Goal: Information Seeking & Learning: Learn about a topic

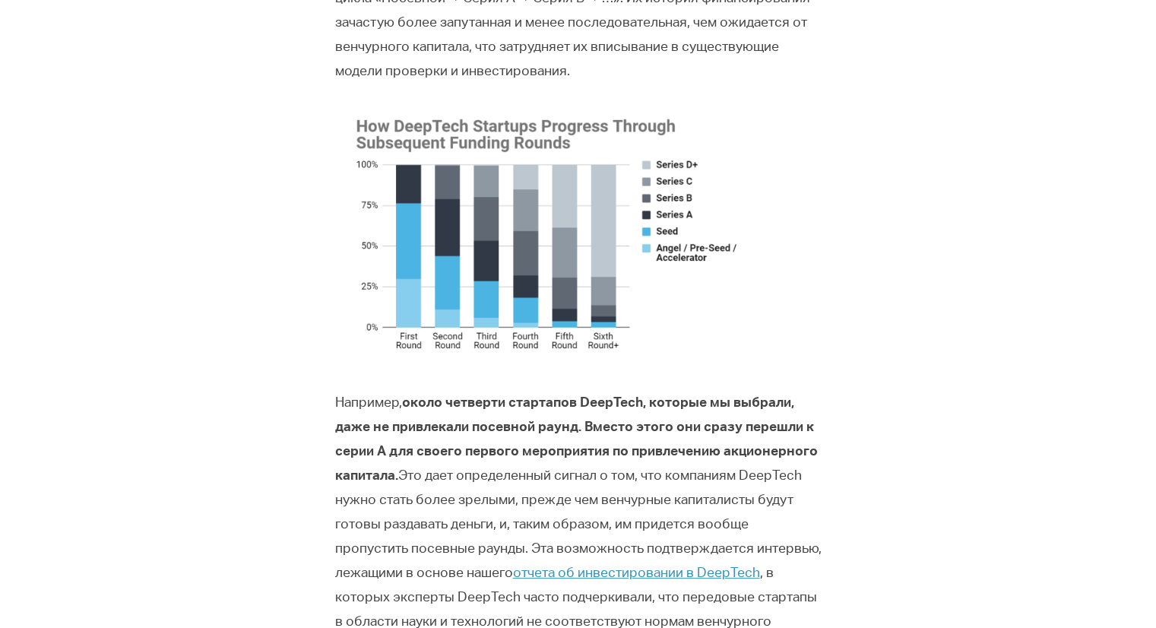
scroll to position [1267, 0]
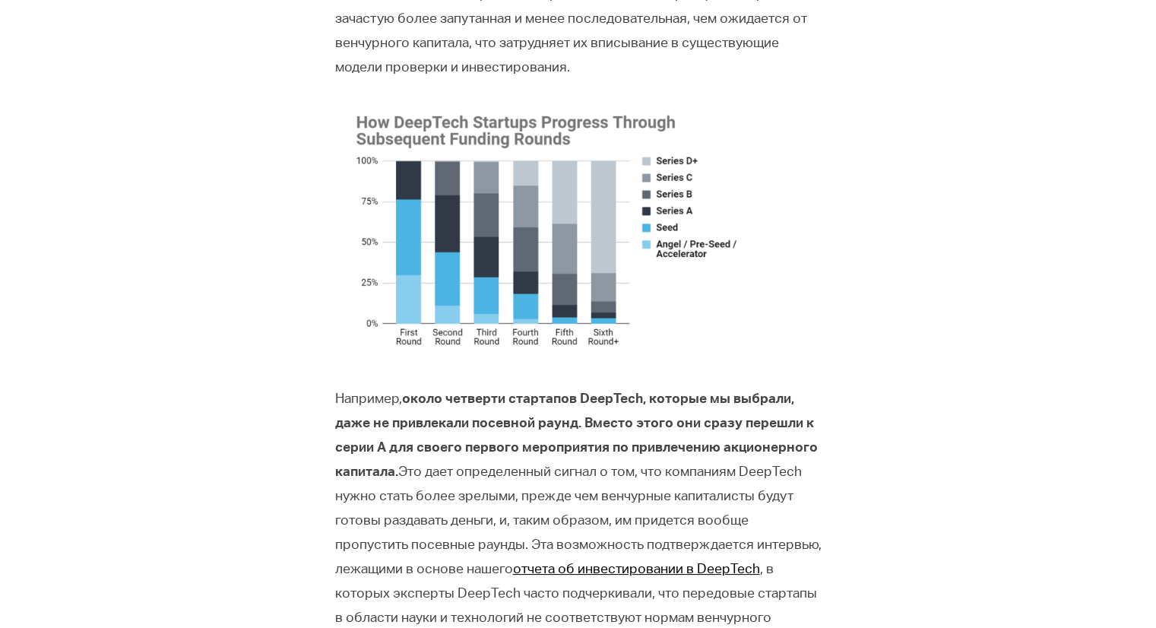
click at [593, 570] on font "отчета об инвестировании в DeepTech" at bounding box center [636, 570] width 247 height 14
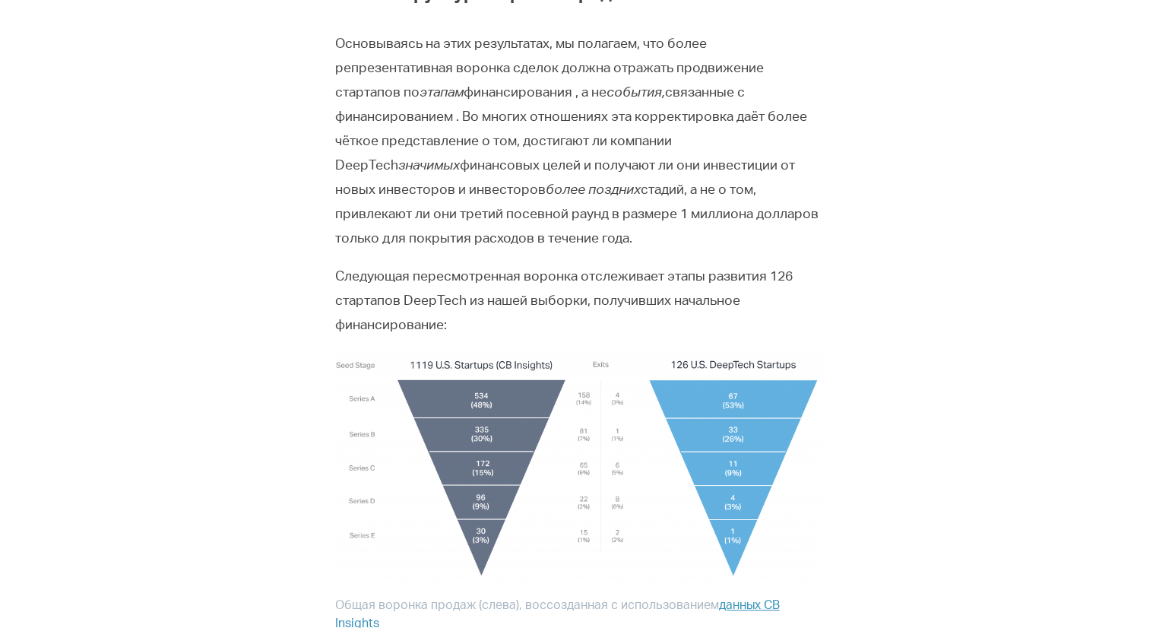
scroll to position [2501, 0]
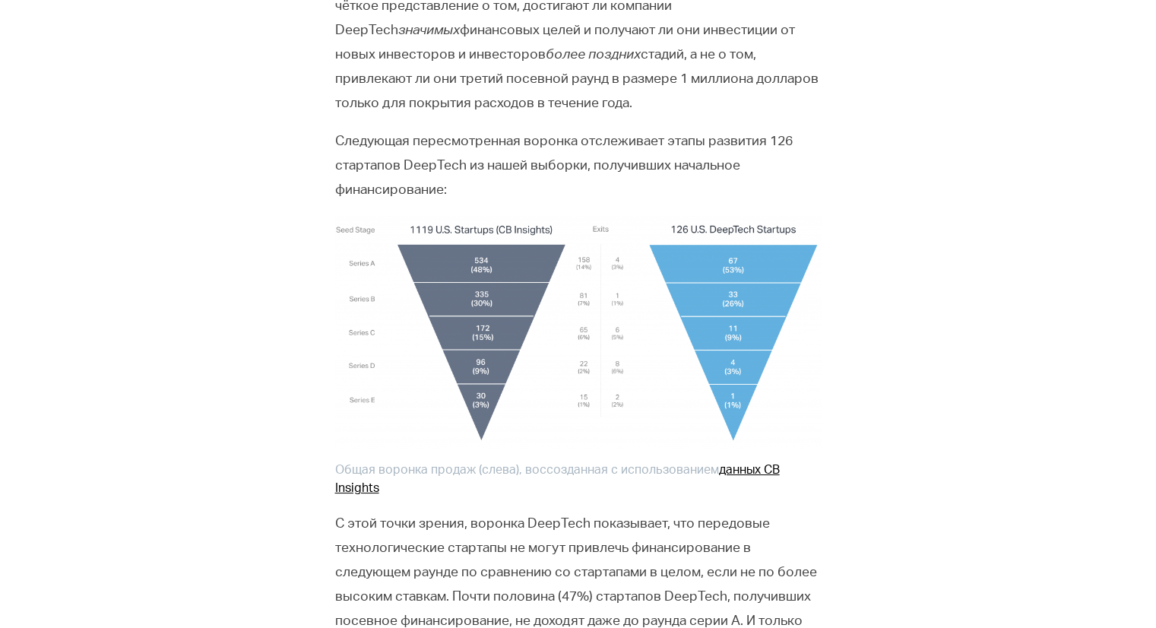
click at [347, 468] on font "данных CB Insights" at bounding box center [557, 480] width 445 height 30
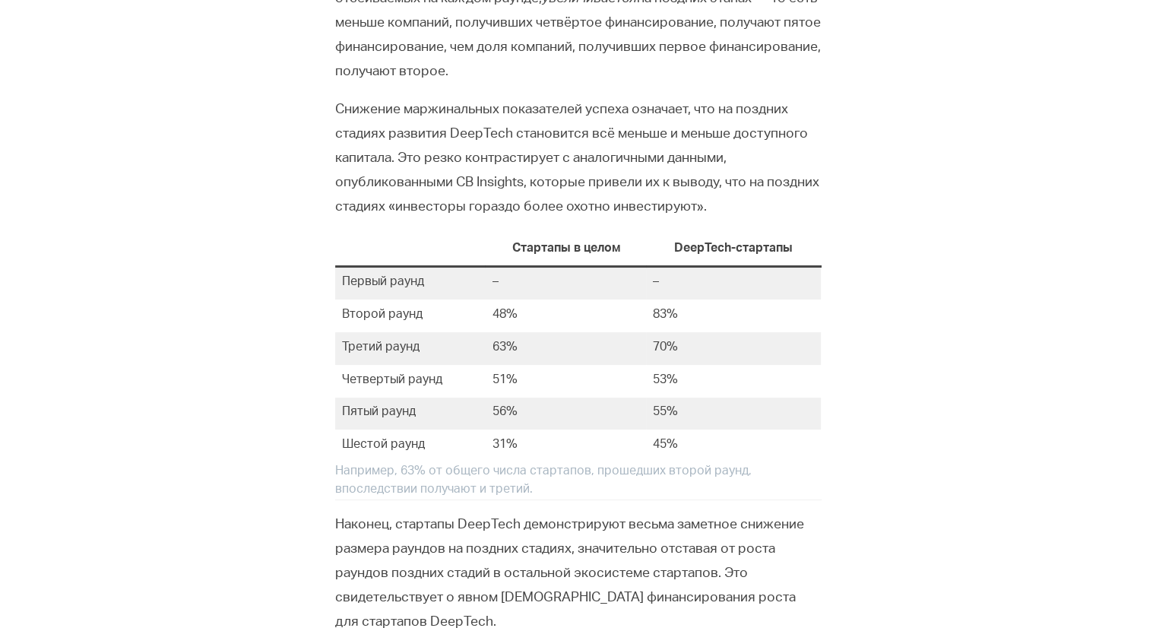
scroll to position [3614, 0]
click at [460, 266] on td "Первый раунд" at bounding box center [410, 282] width 150 height 33
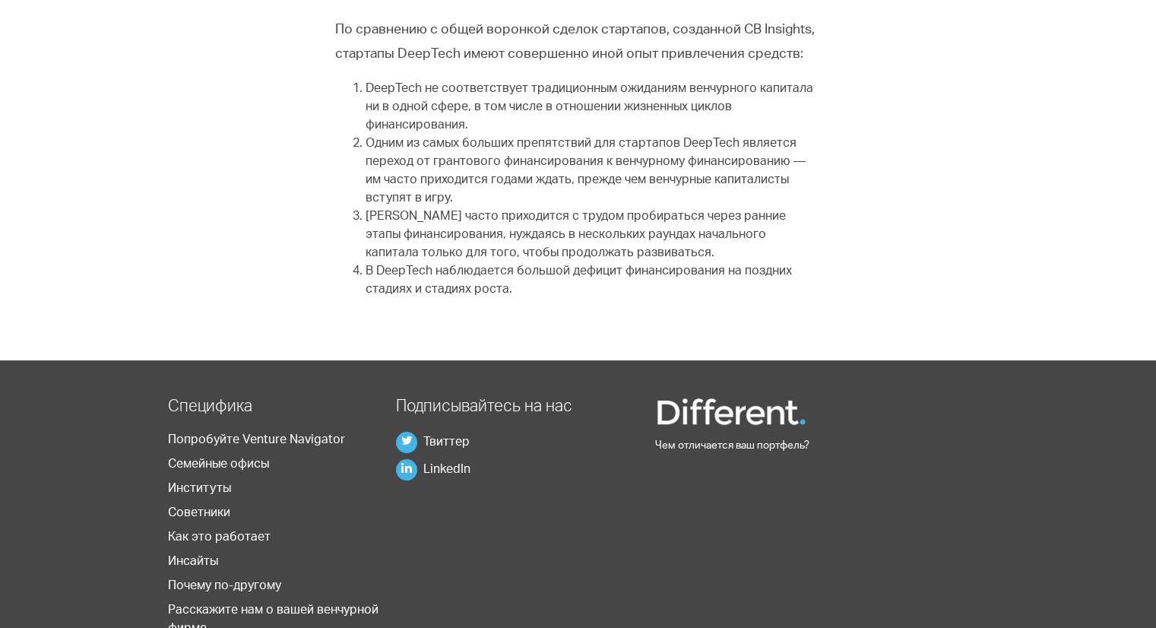
scroll to position [5152, 0]
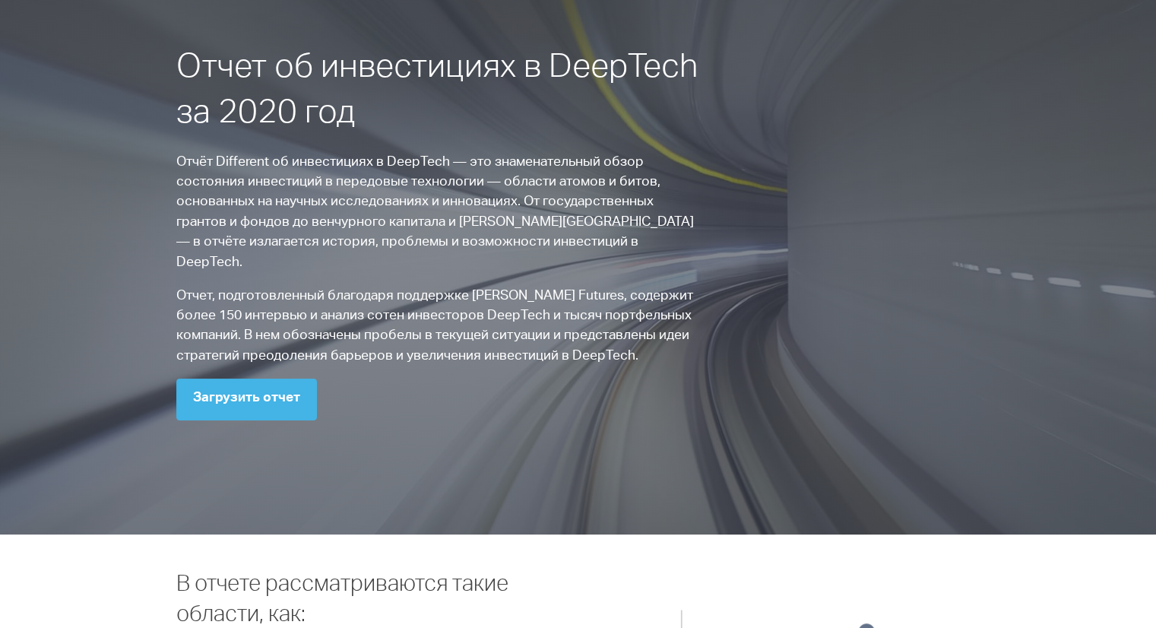
scroll to position [76, 0]
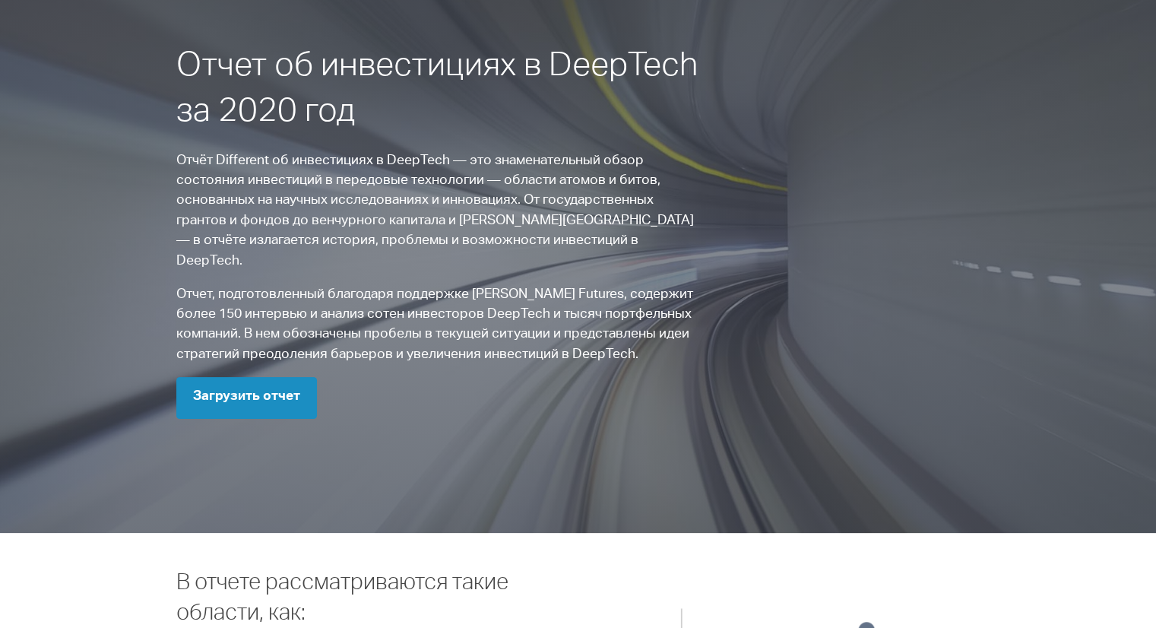
click at [223, 390] on font "Загрузить отчет" at bounding box center [246, 397] width 107 height 14
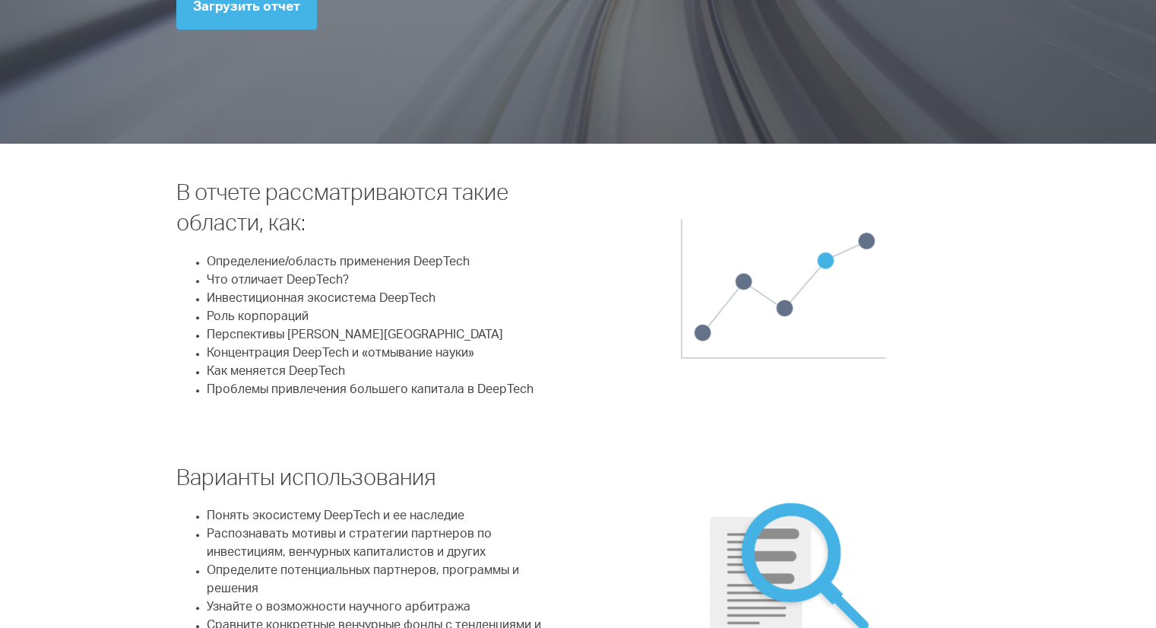
scroll to position [298, 0]
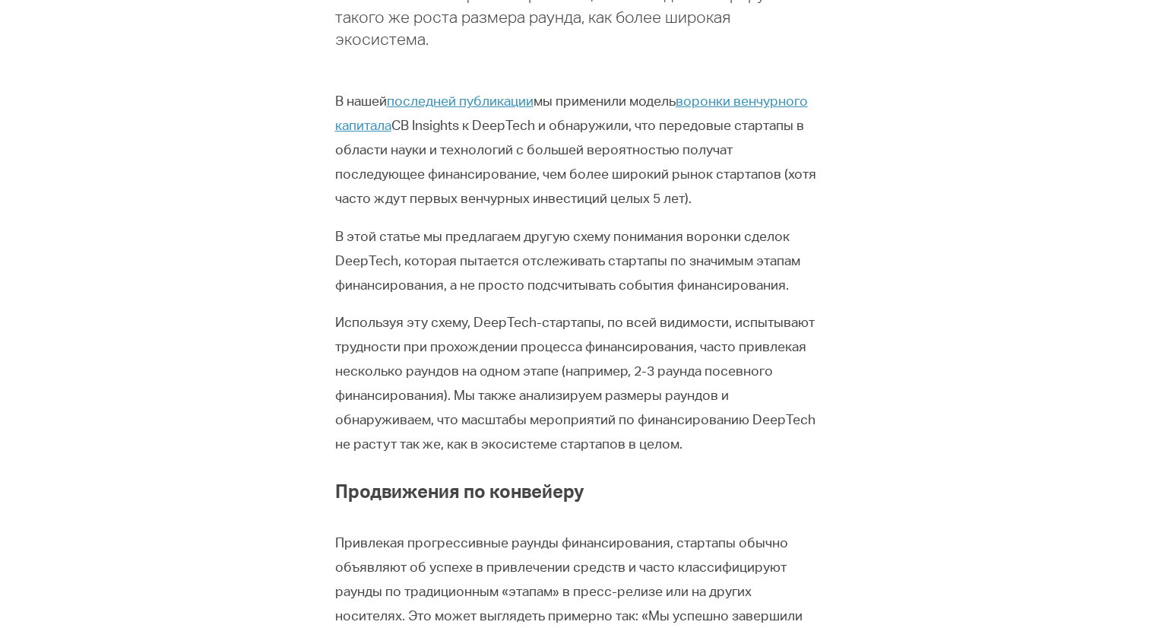
scroll to position [343, 0]
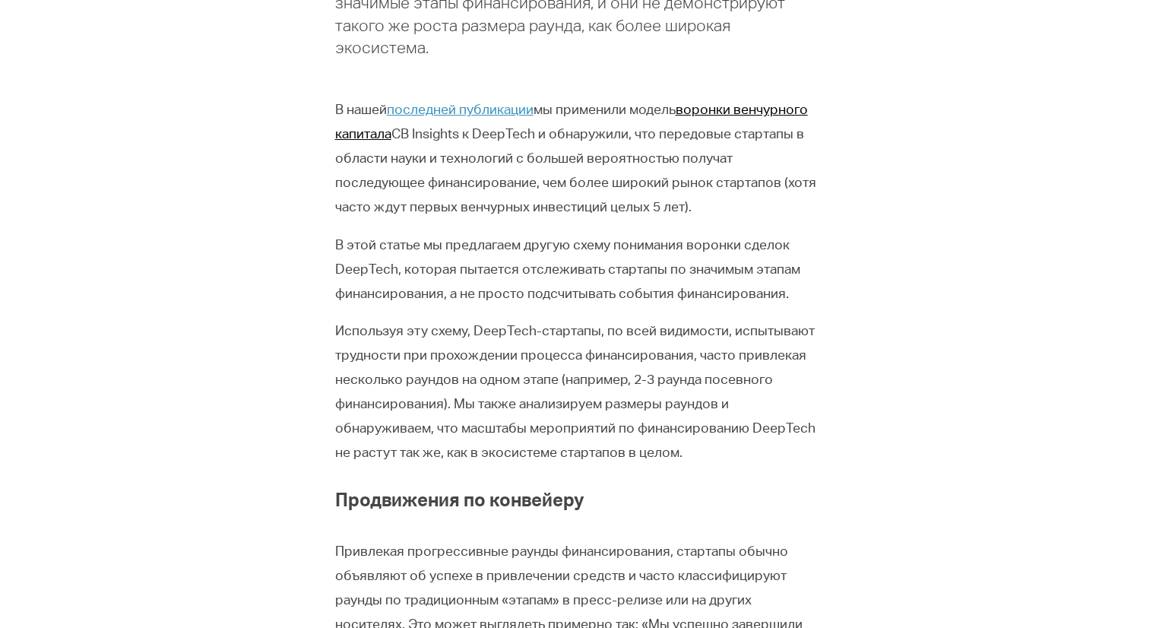
click at [711, 110] on font "воронки венчурного капитала" at bounding box center [571, 123] width 473 height 38
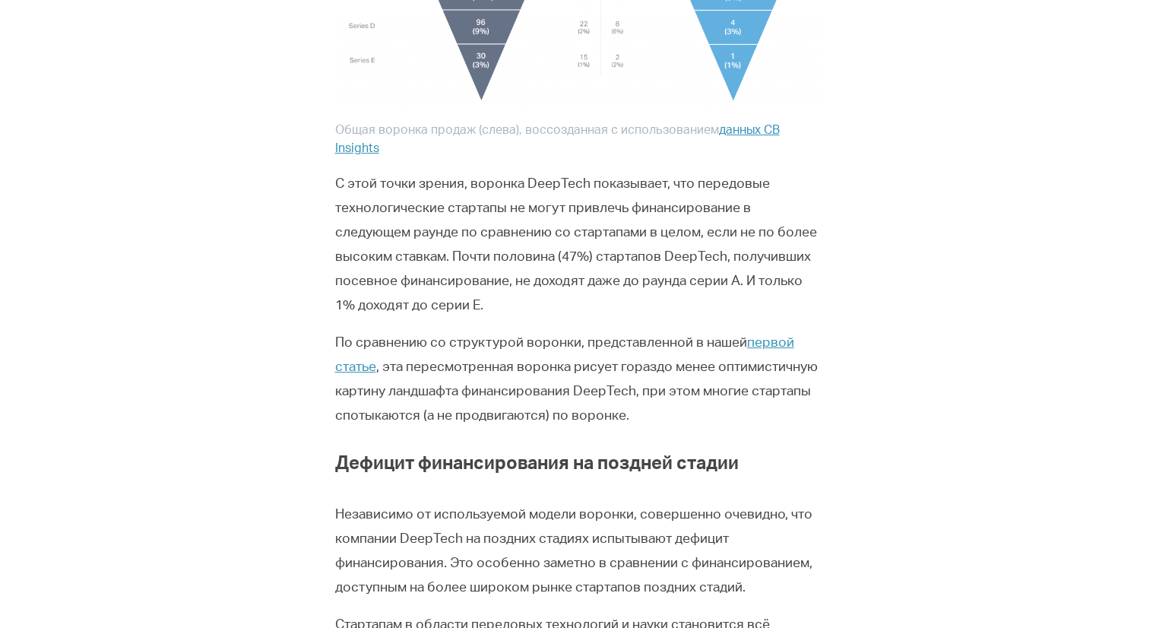
scroll to position [2842, 0]
click at [759, 336] on font "первой статье" at bounding box center [564, 355] width 459 height 38
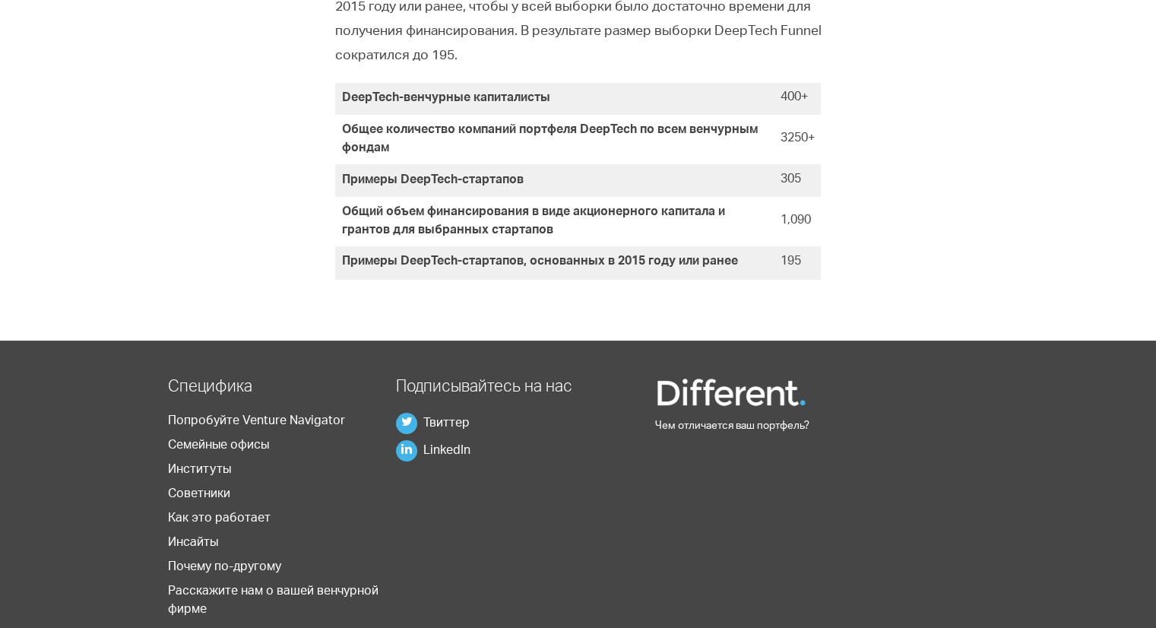
scroll to position [5611, 0]
